Goal: Task Accomplishment & Management: Complete application form

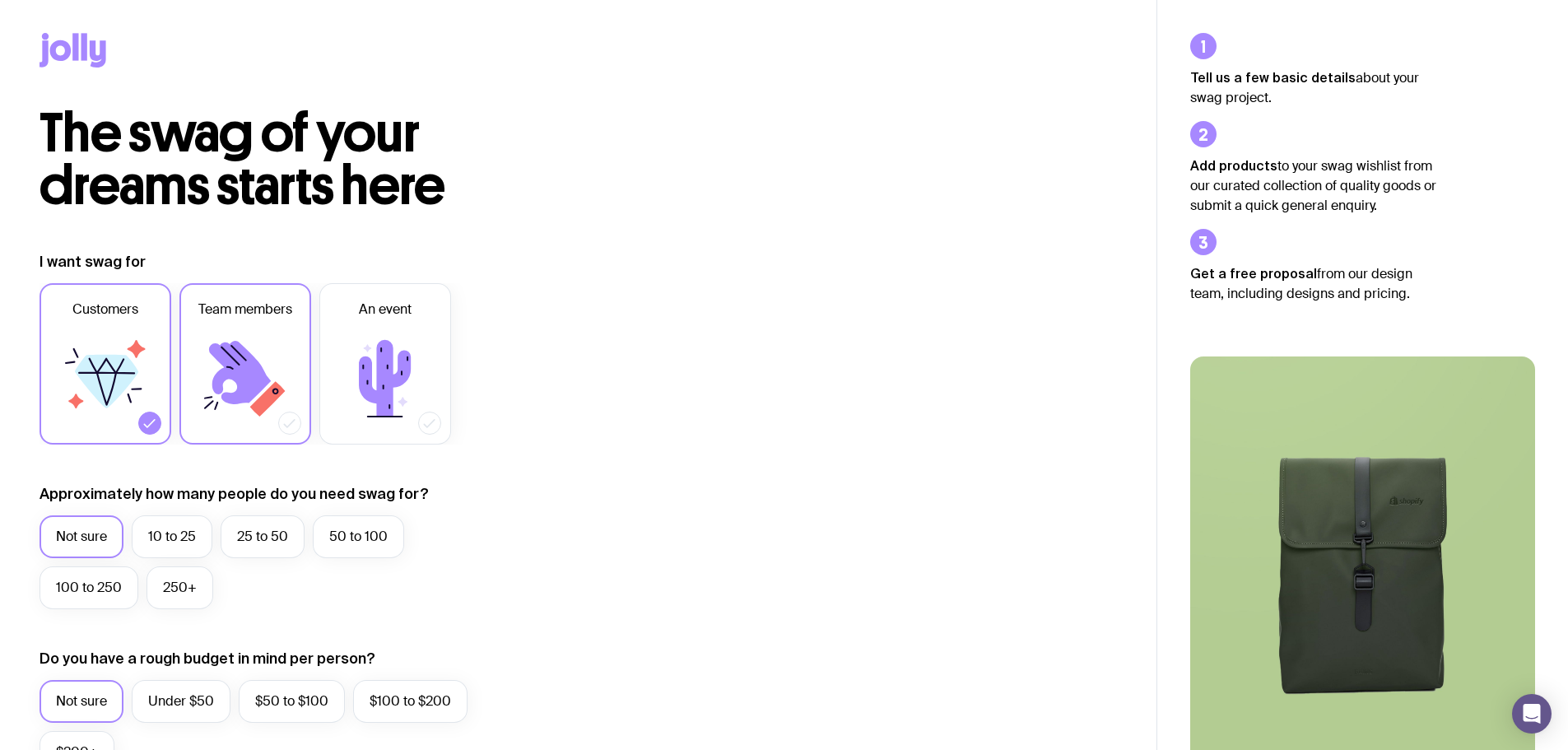
click at [211, 322] on label "Team members" at bounding box center [245, 364] width 132 height 162
click at [0, 0] on input "Team members" at bounding box center [0, 0] width 0 height 0
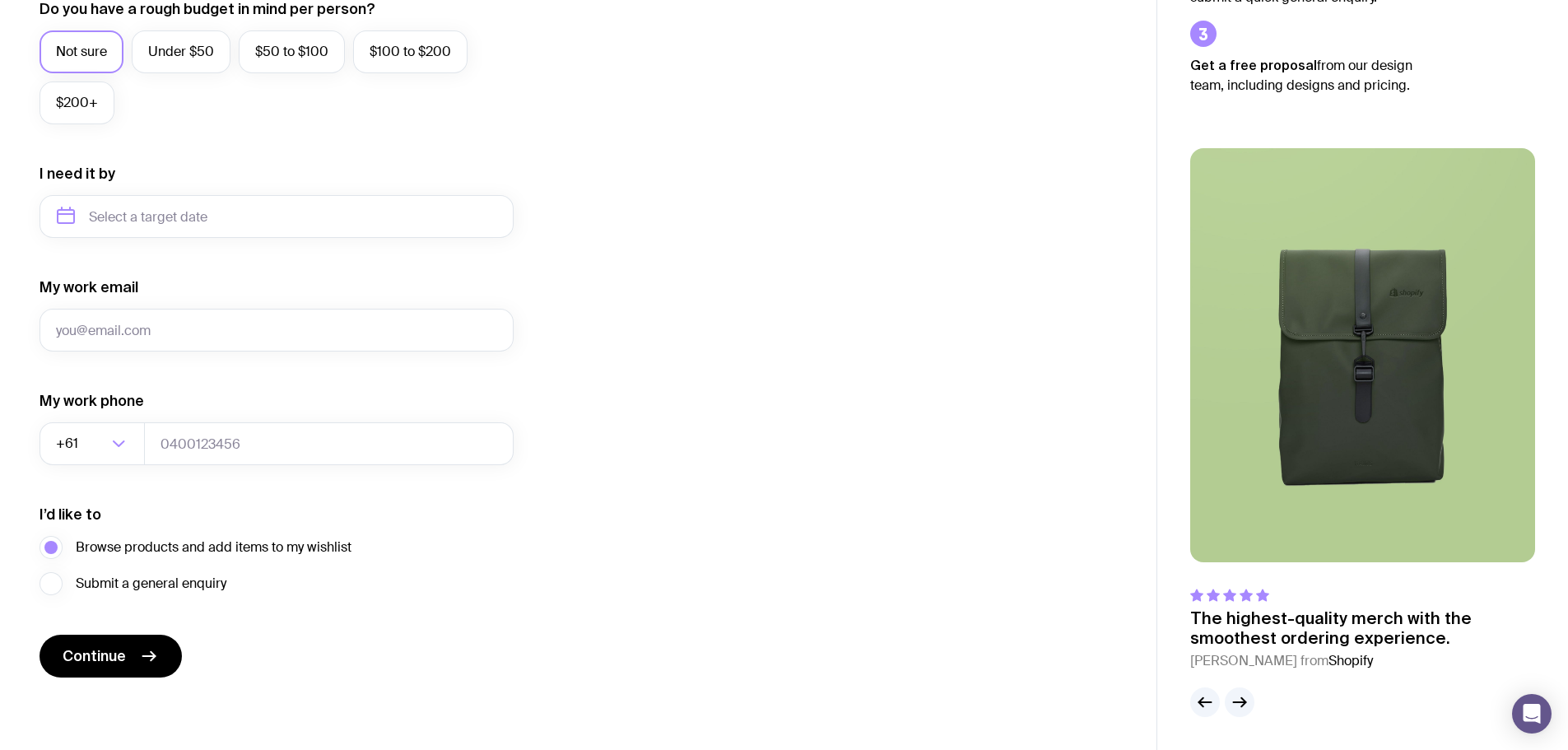
scroll to position [73, 0]
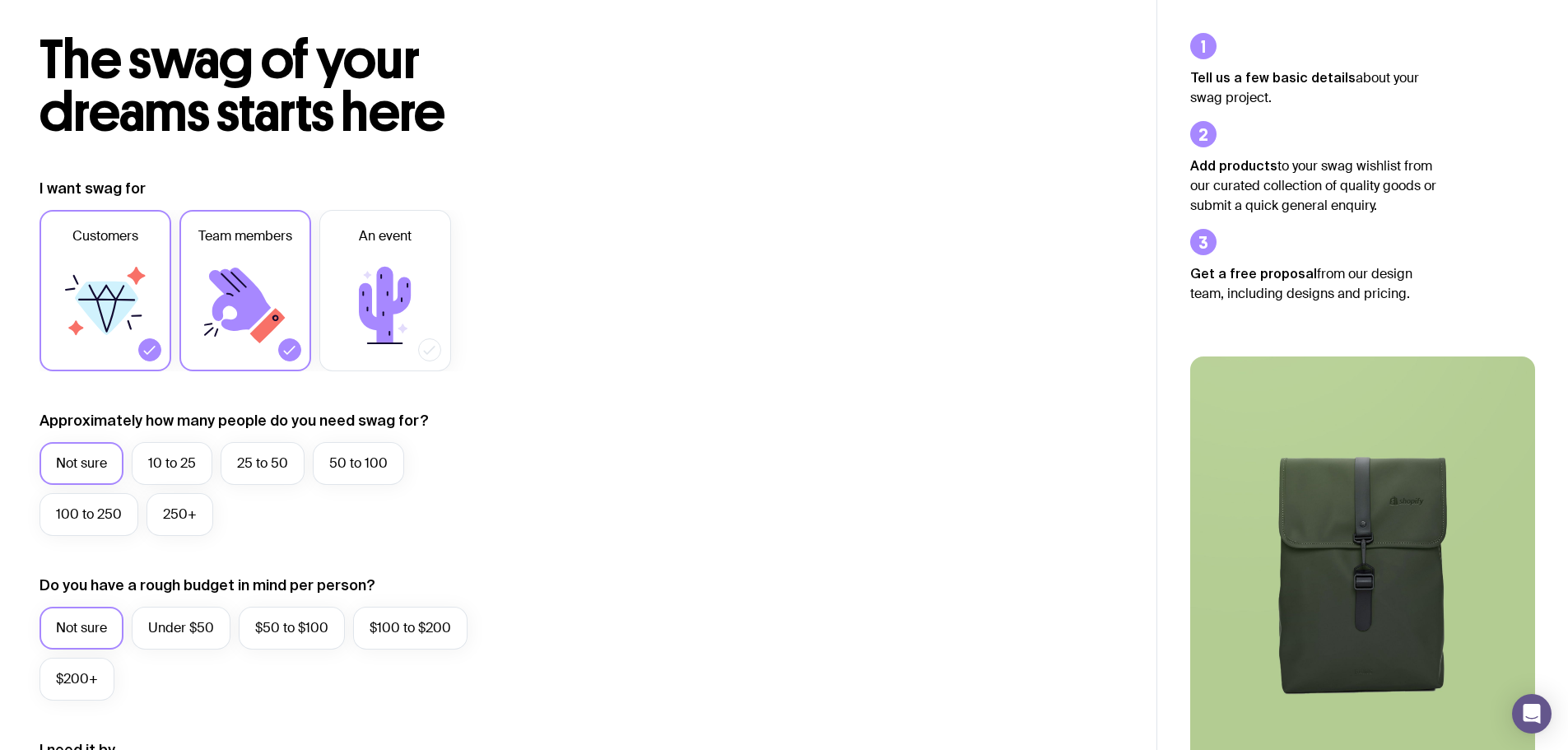
click at [122, 310] on icon at bounding box center [107, 308] width 64 height 53
click at [0, 0] on input "Customers" at bounding box center [0, 0] width 0 height 0
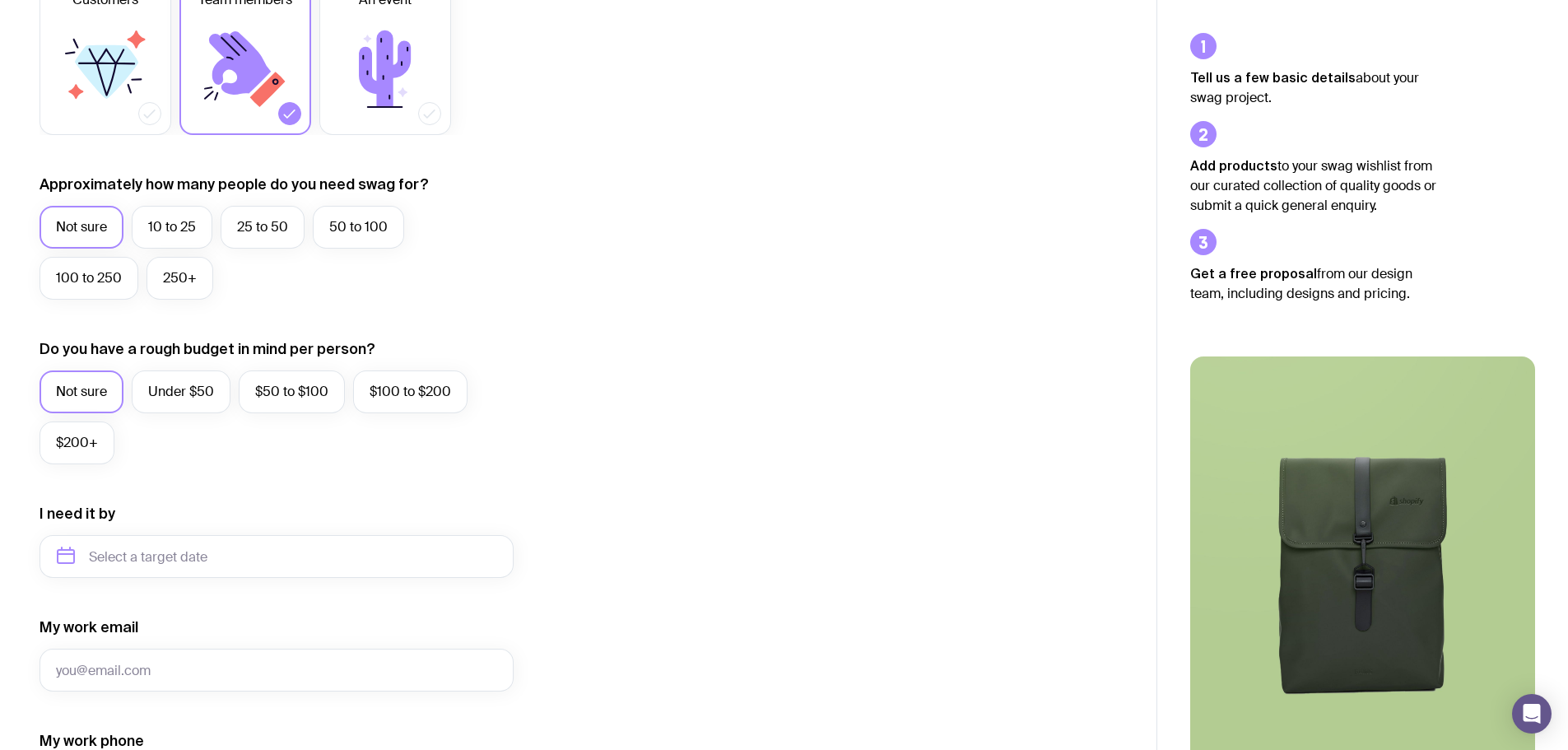
scroll to position [320, 0]
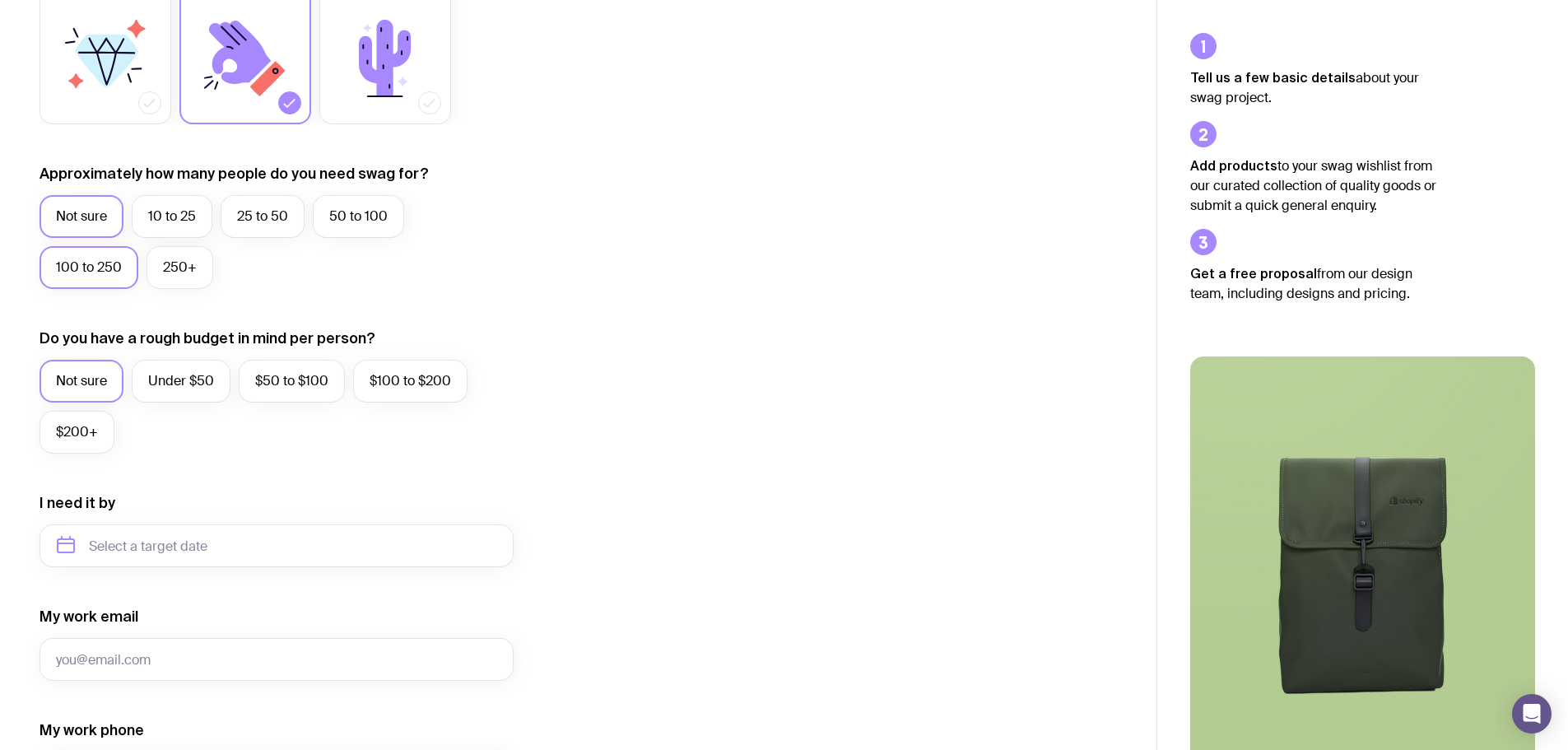
click at [69, 274] on label "100 to 250" at bounding box center [89, 267] width 99 height 43
click at [0, 0] on input "100 to 250" at bounding box center [0, 0] width 0 height 0
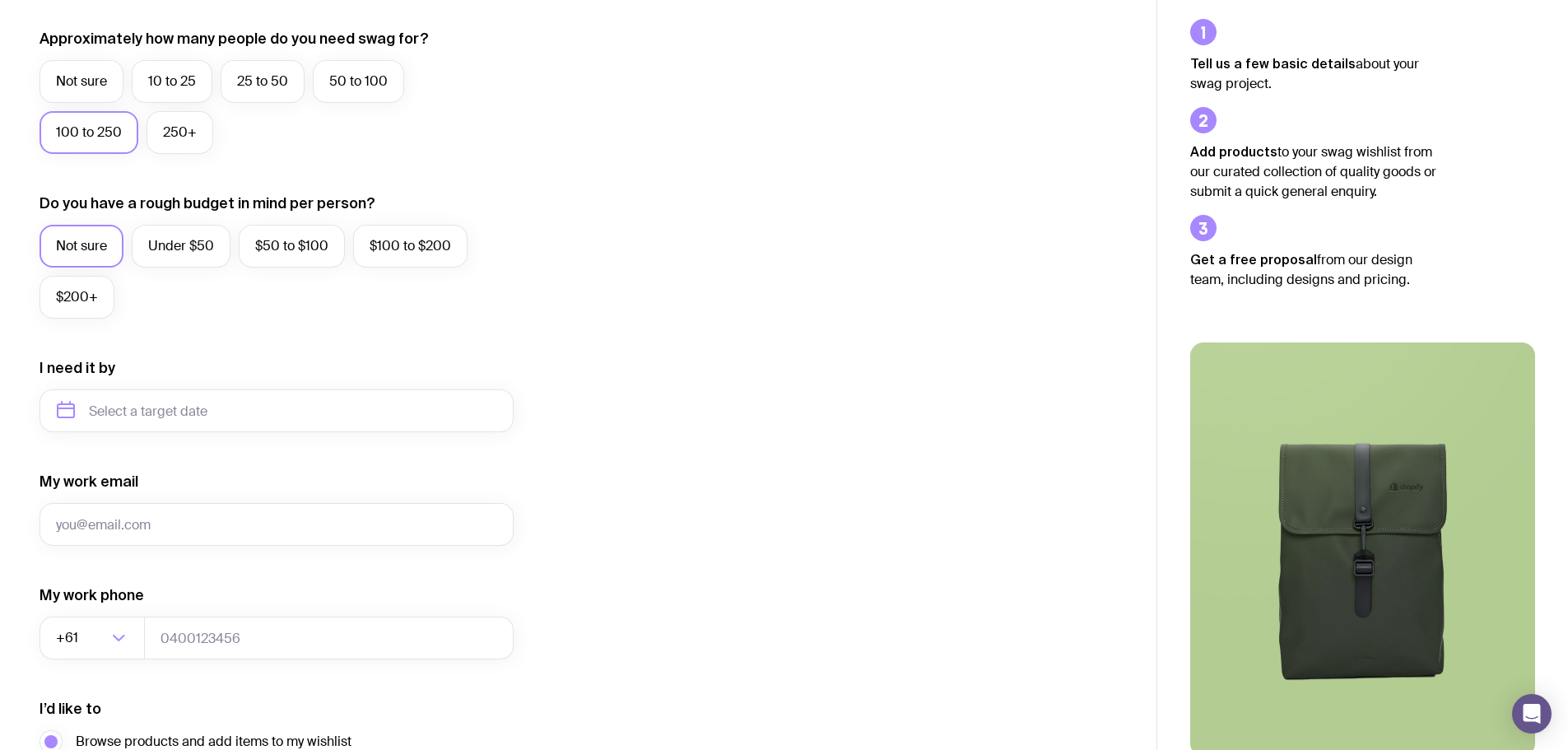
scroll to position [485, 0]
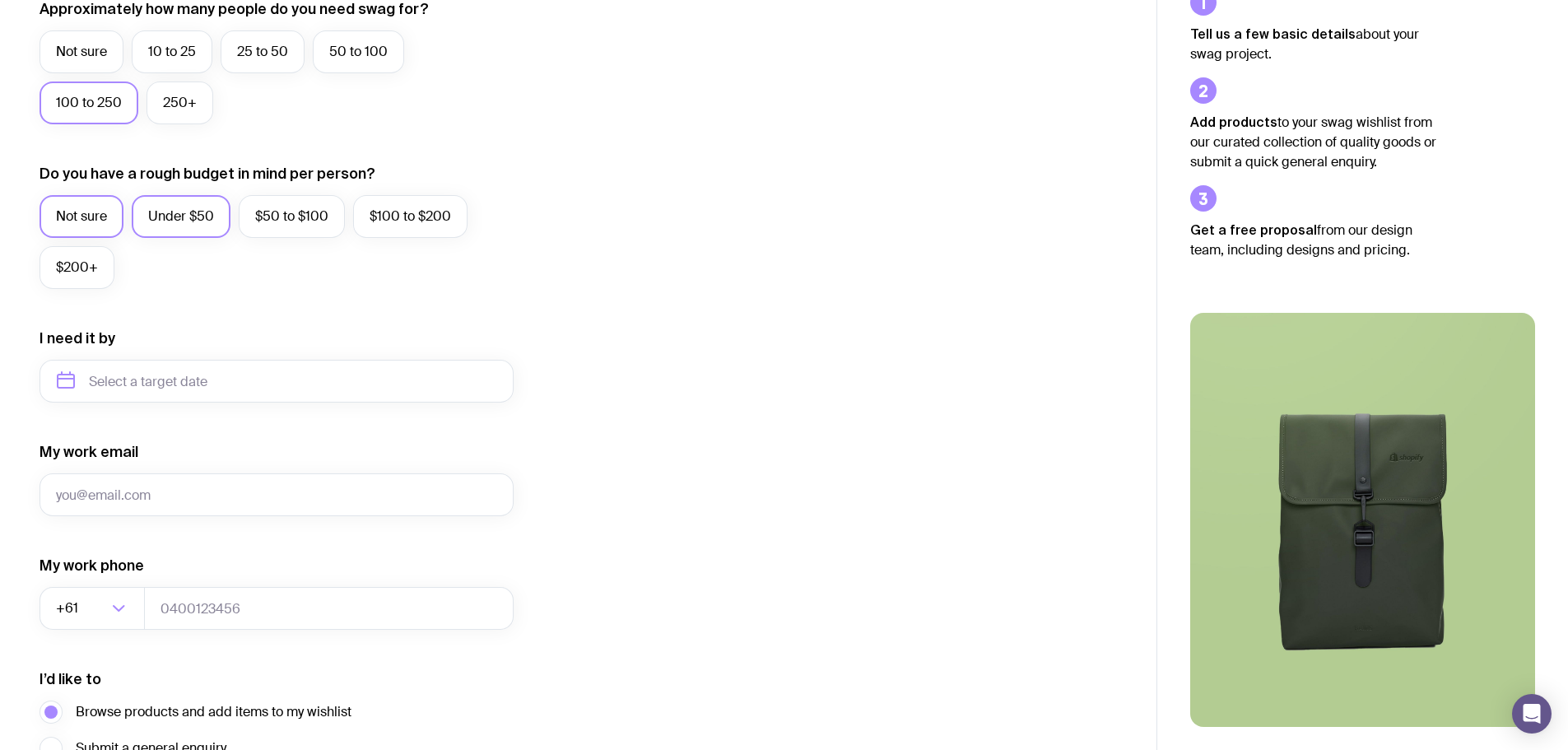
click at [176, 217] on label "Under $50" at bounding box center [181, 217] width 99 height 43
click at [0, 0] on input "Under $50" at bounding box center [0, 0] width 0 height 0
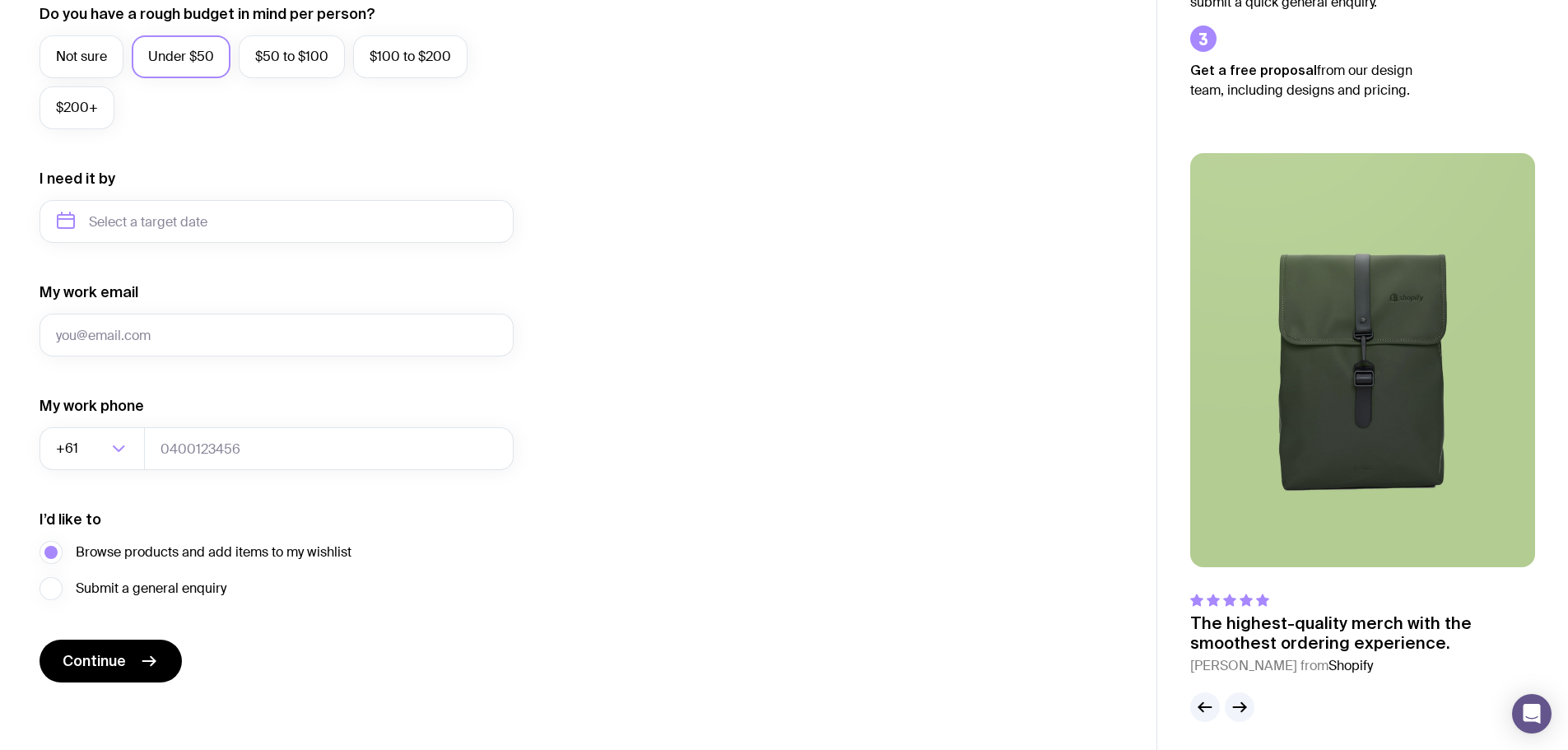
scroll to position [649, 0]
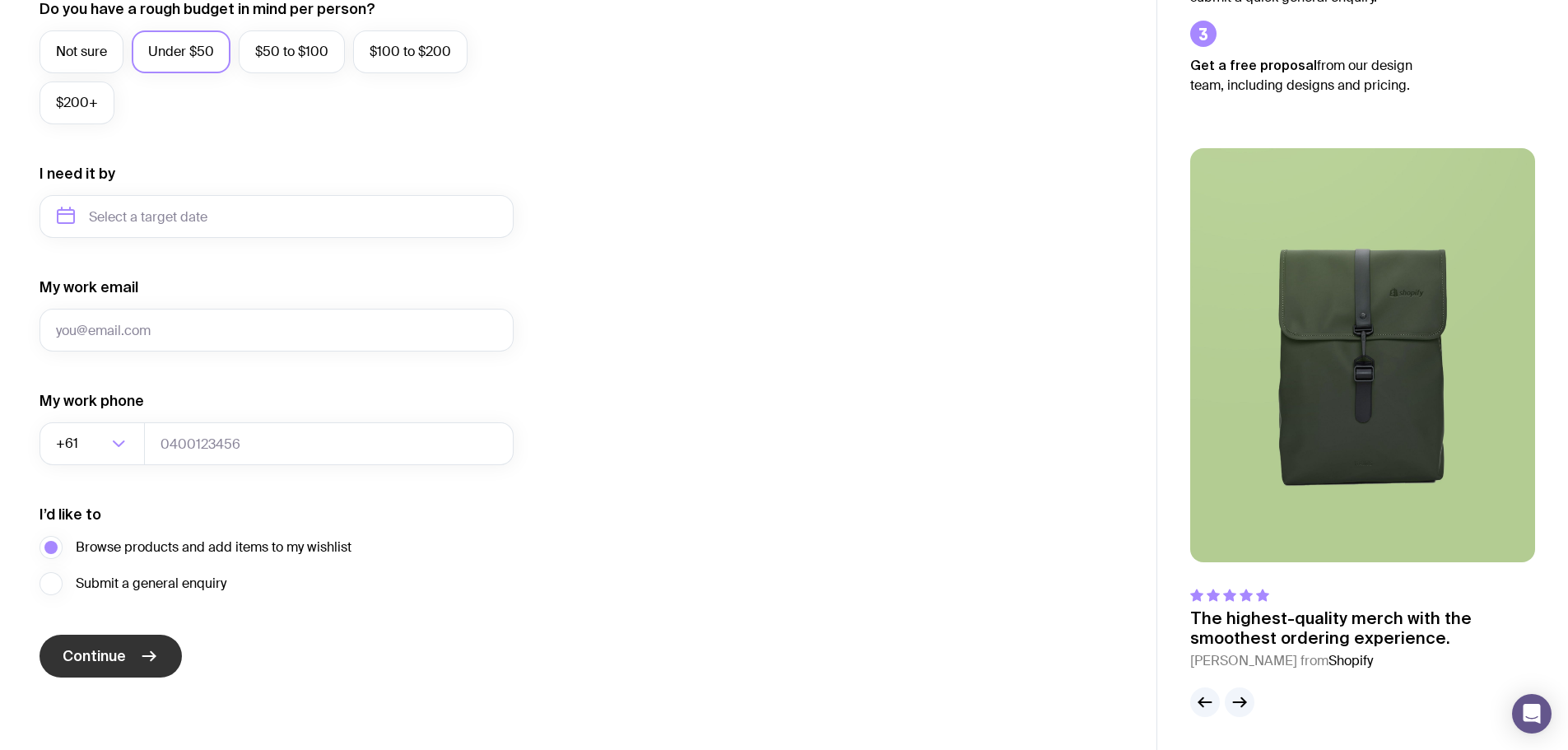
click at [85, 651] on span "Continue" at bounding box center [95, 656] width 64 height 20
click at [1236, 698] on icon "button" at bounding box center [1239, 702] width 20 height 20
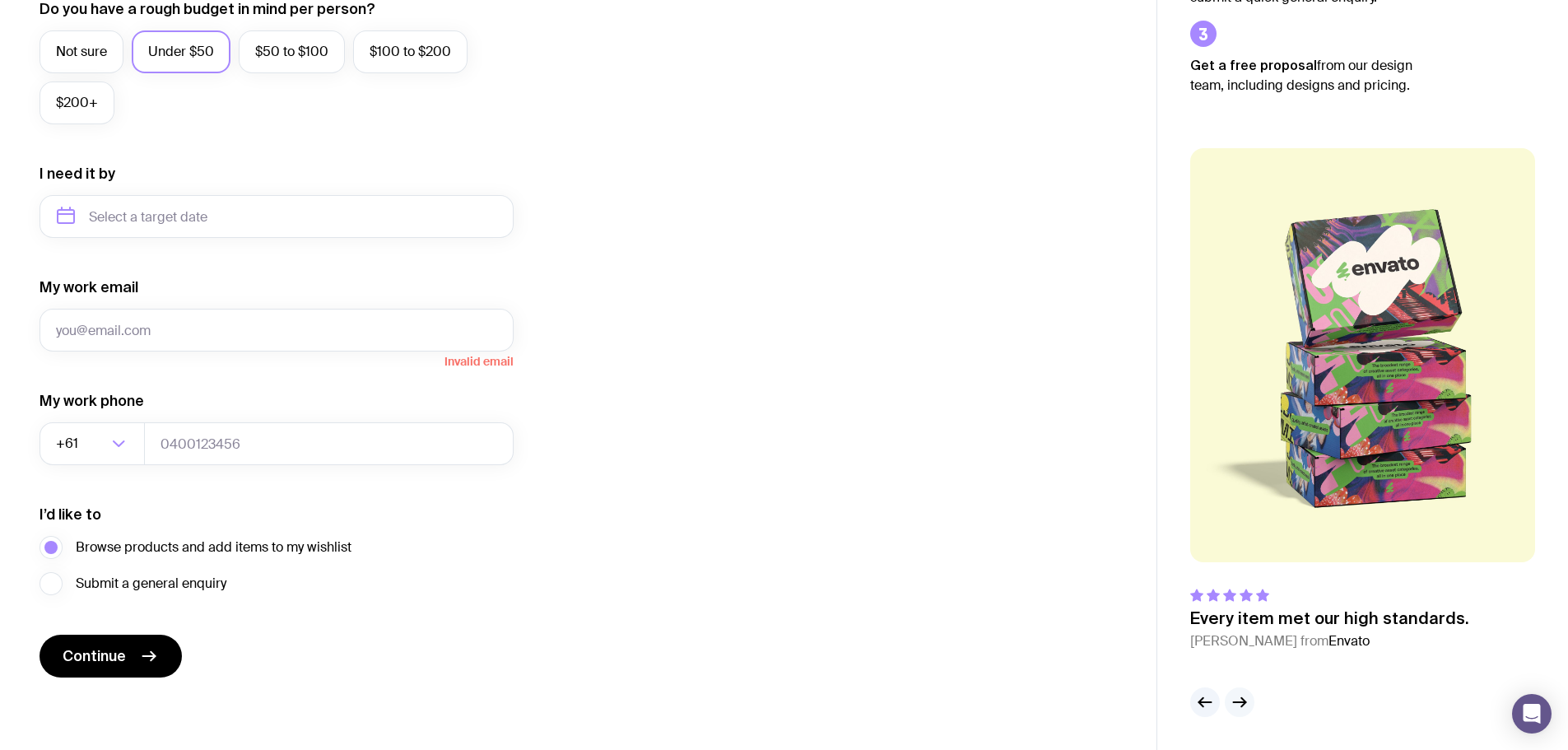
click at [1236, 698] on icon "button" at bounding box center [1239, 702] width 20 height 20
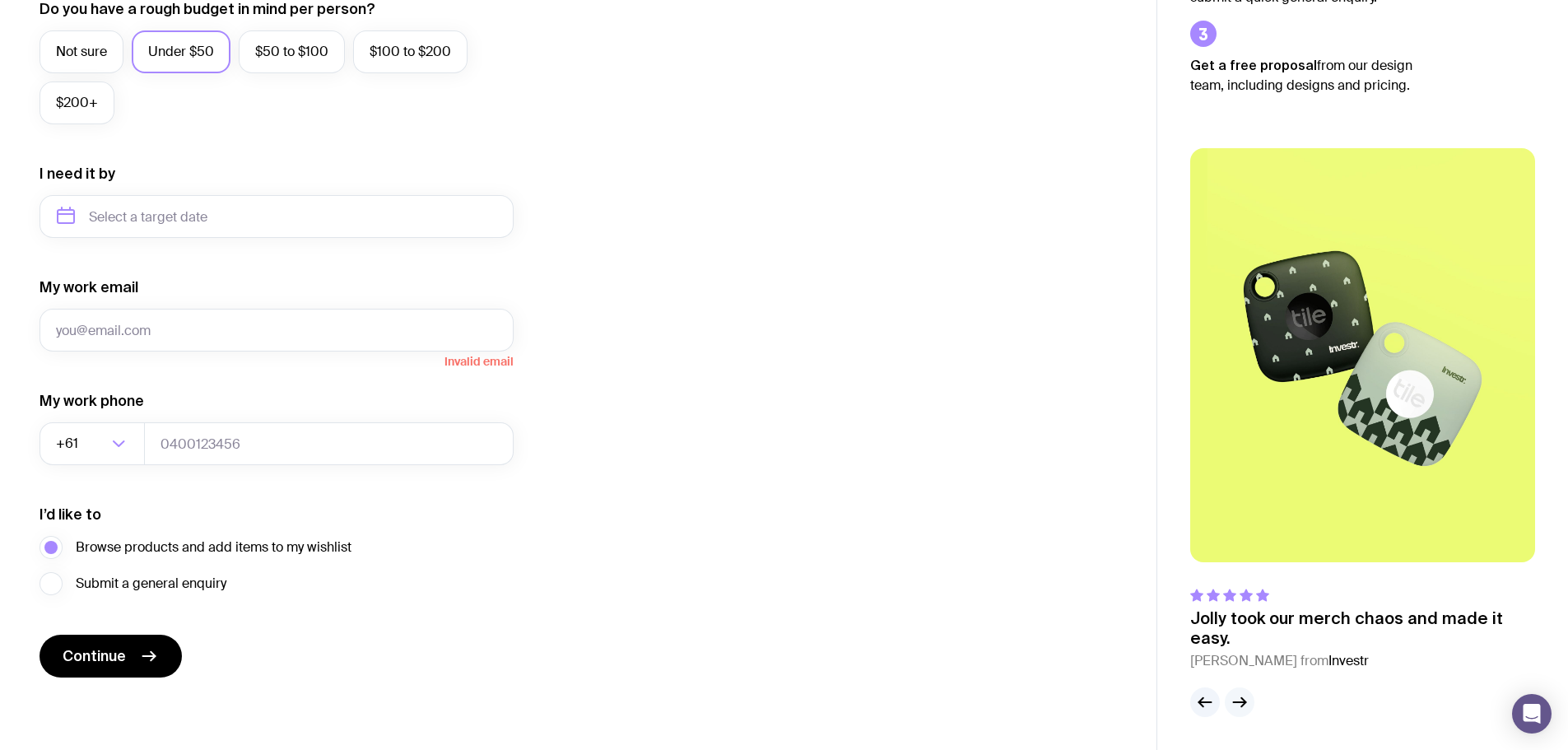
click at [1236, 698] on icon "button" at bounding box center [1239, 702] width 20 height 20
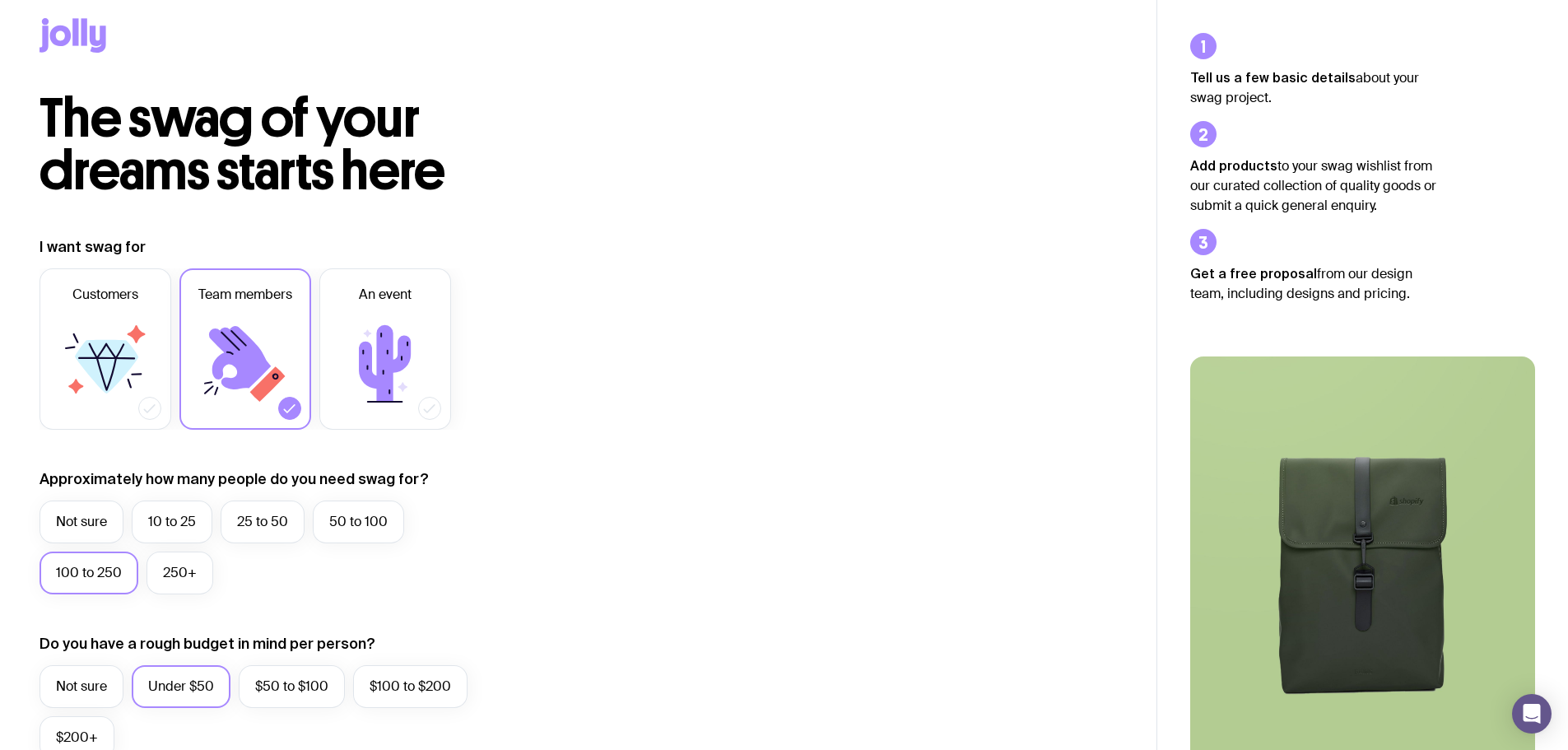
scroll to position [0, 0]
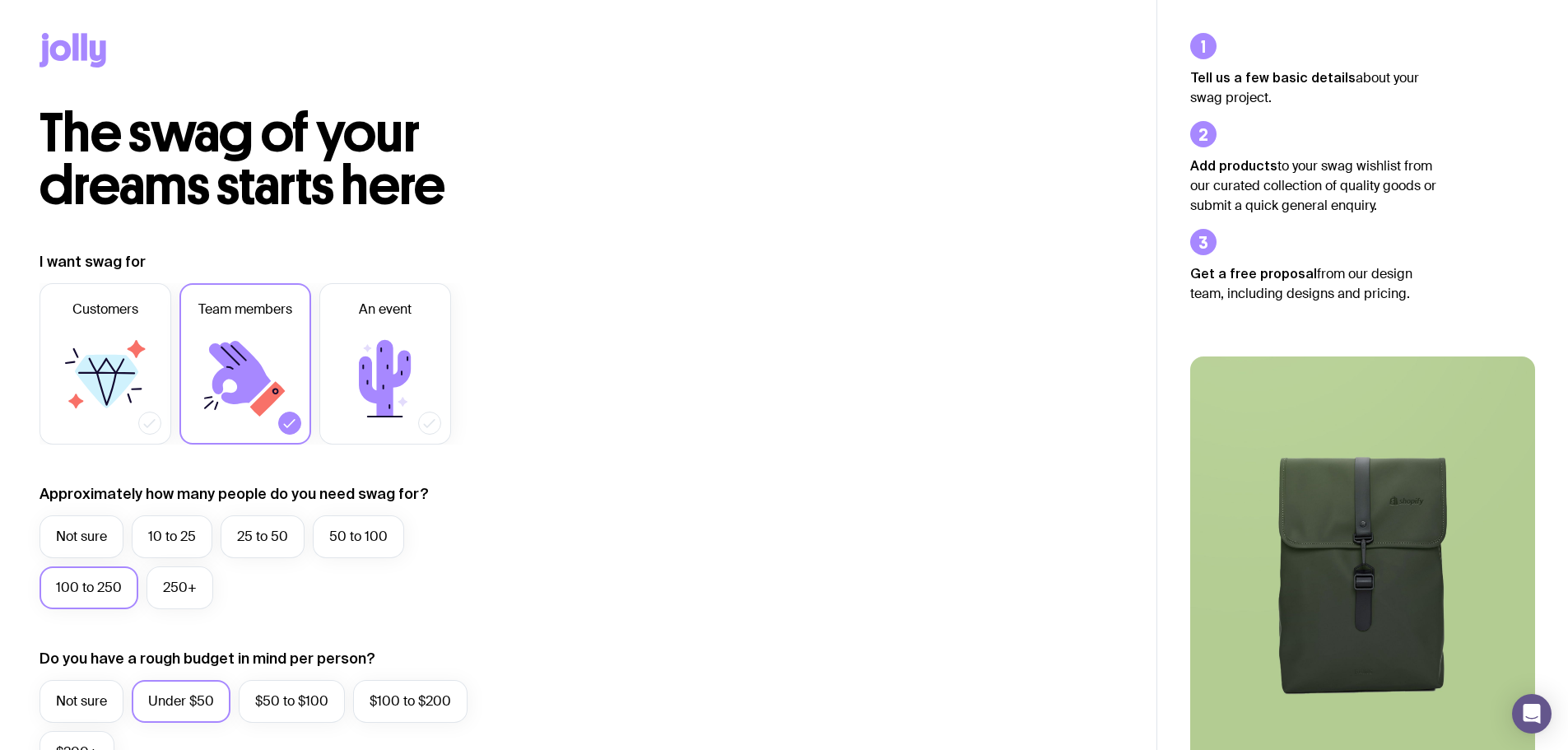
click at [1343, 513] on img at bounding box center [1363, 564] width 345 height 415
